Goal: Find specific page/section: Find specific page/section

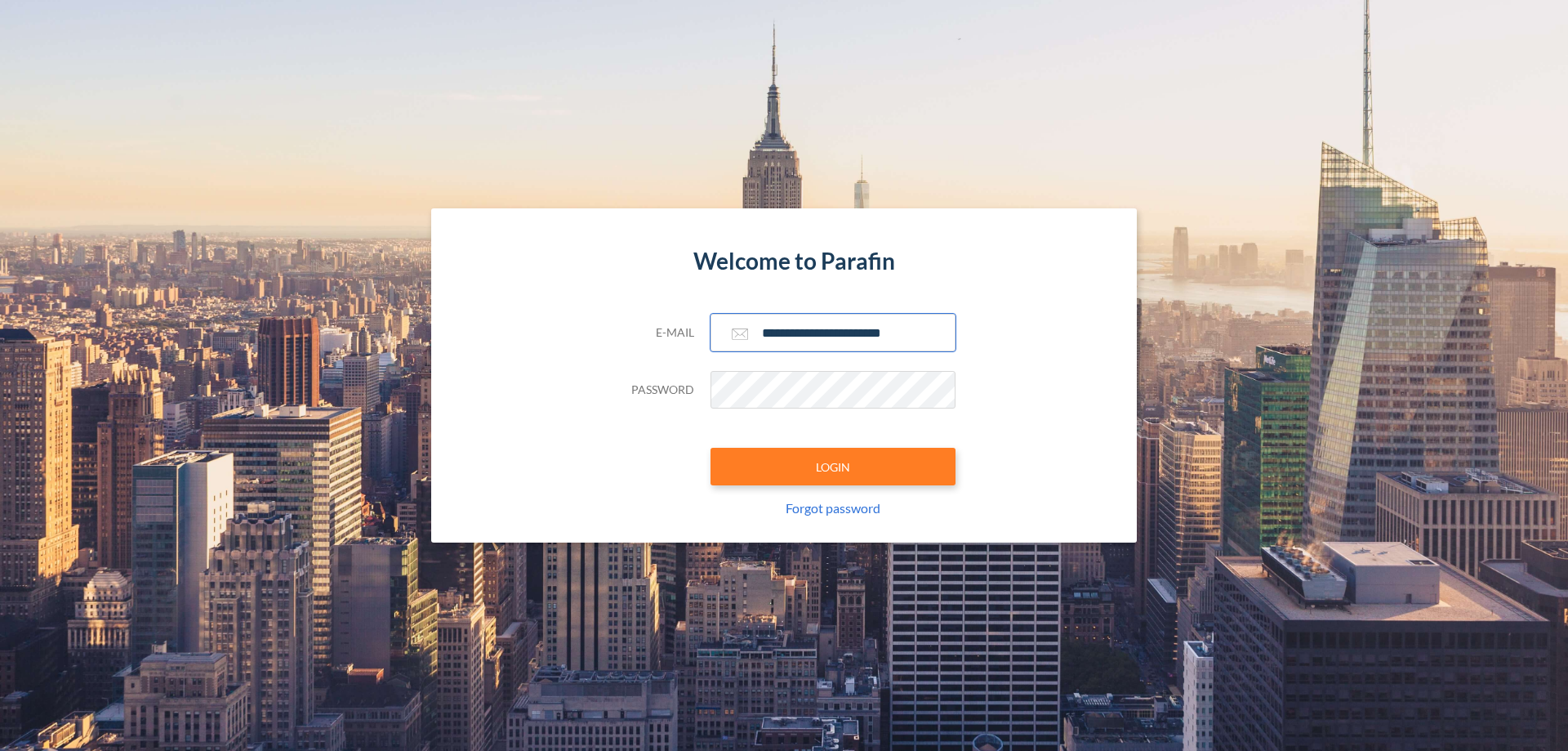
type input "**********"
click at [833, 467] on button "LOGIN" at bounding box center [832, 466] width 245 height 38
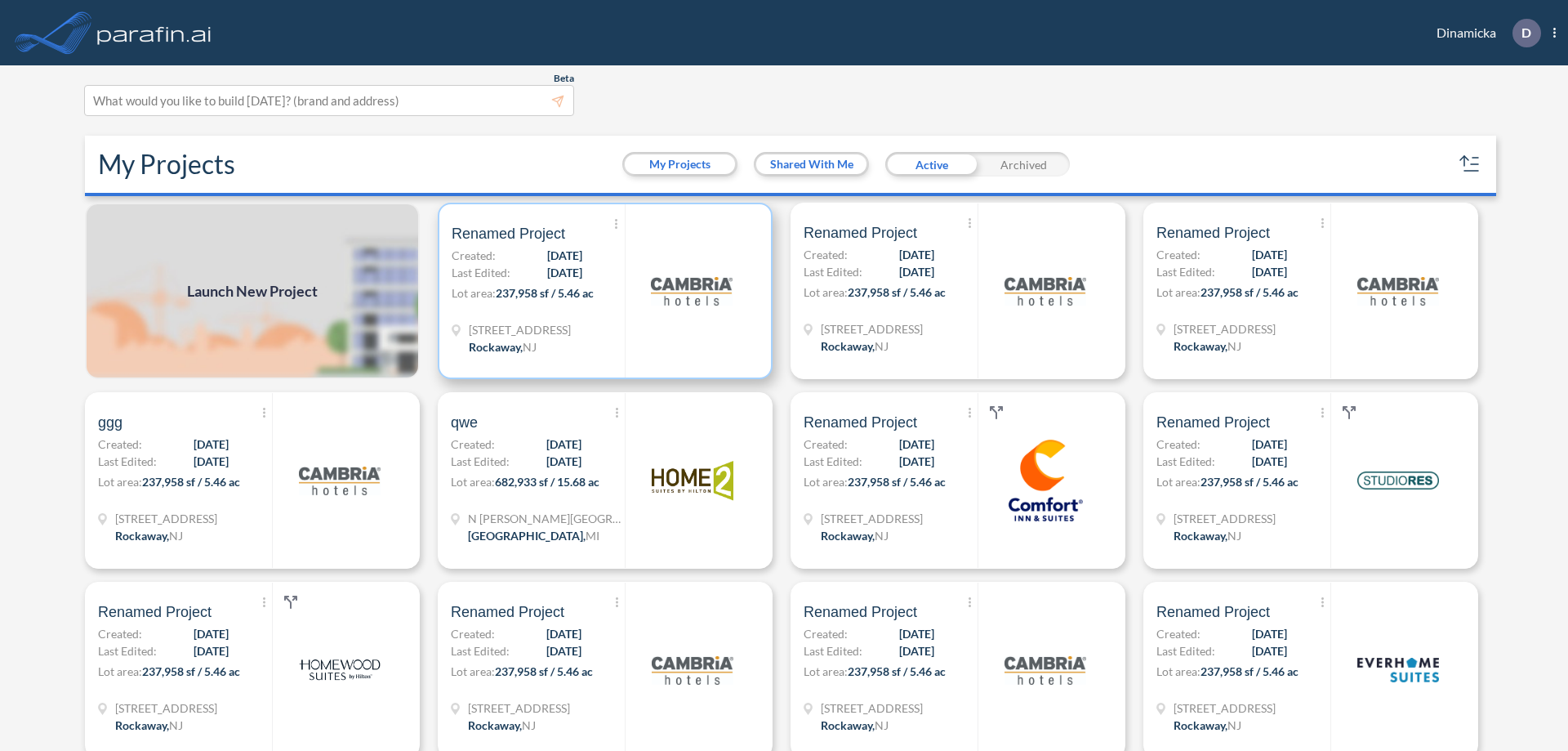
scroll to position [4, 0]
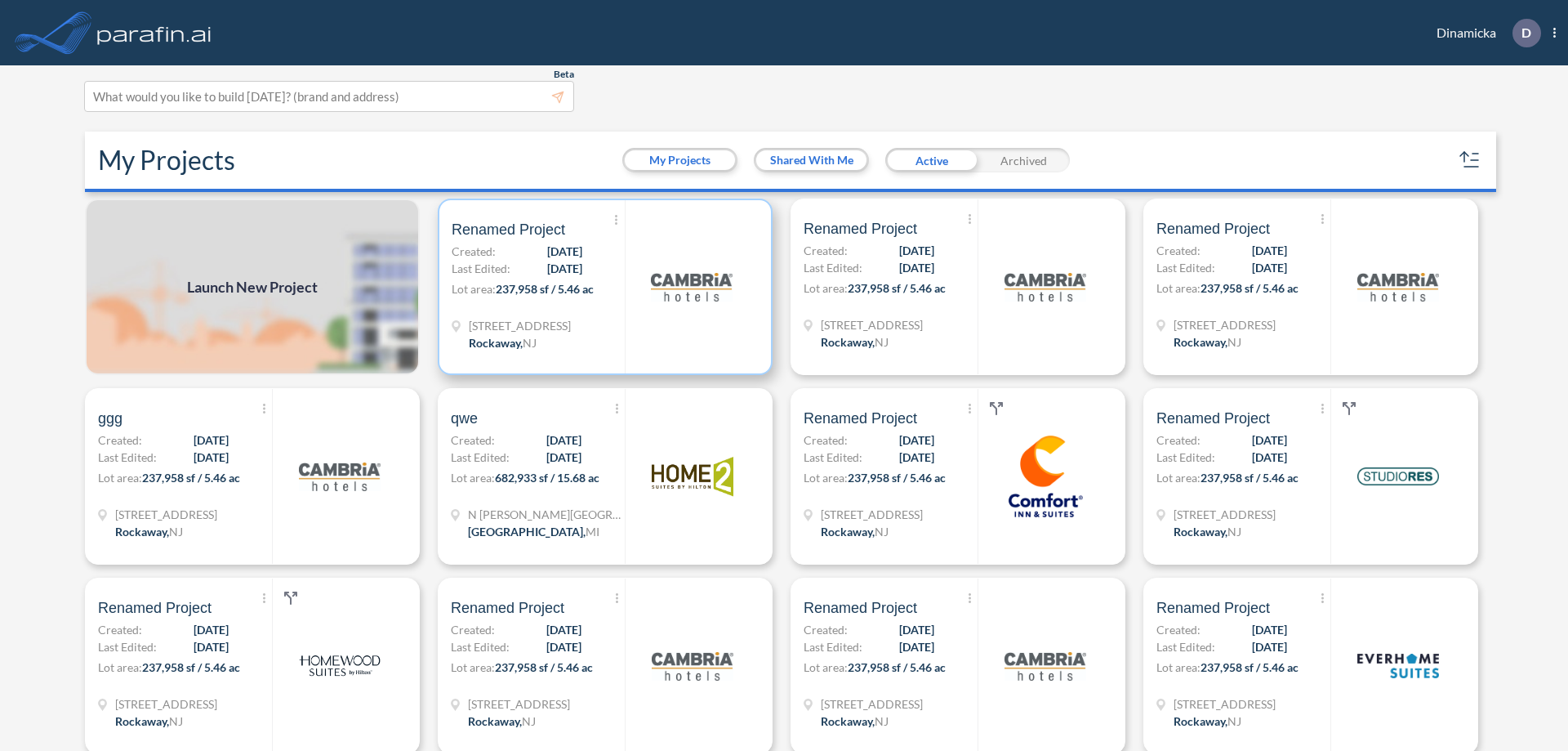
click at [602, 287] on p "Lot area: 237,958 sf / 5.46 ac" at bounding box center [538, 292] width 173 height 24
